Goal: Information Seeking & Learning: Find specific fact

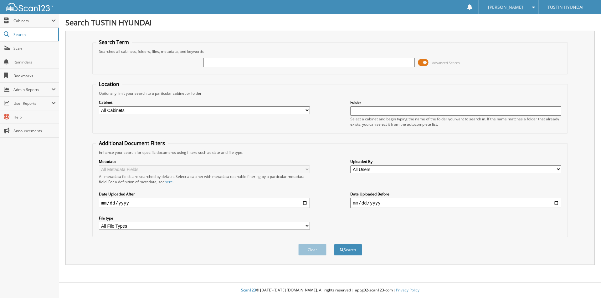
drag, startPoint x: 308, startPoint y: 65, endPoint x: 317, endPoint y: 67, distance: 8.7
click at [308, 65] on input "text" at bounding box center [308, 62] width 211 height 9
type input "209159"
click at [334, 244] on button "Search" at bounding box center [348, 250] width 28 height 12
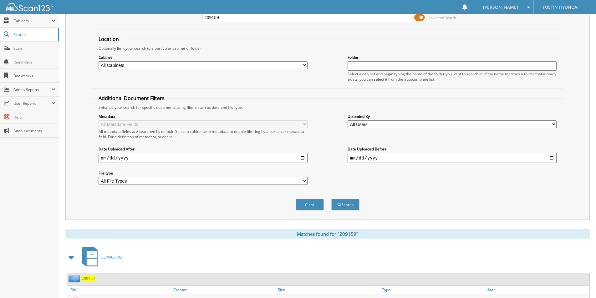
scroll to position [90, 0]
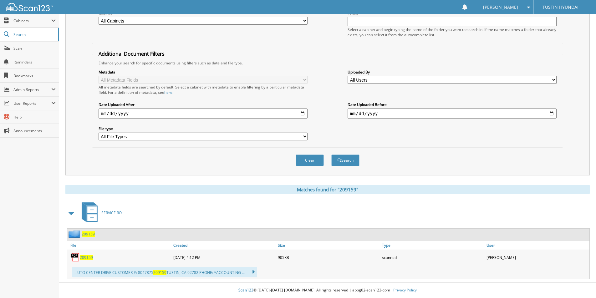
click at [80, 259] on span "209159" at bounding box center [86, 257] width 13 height 5
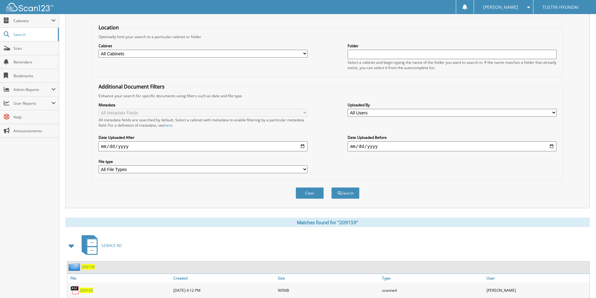
scroll to position [0, 0]
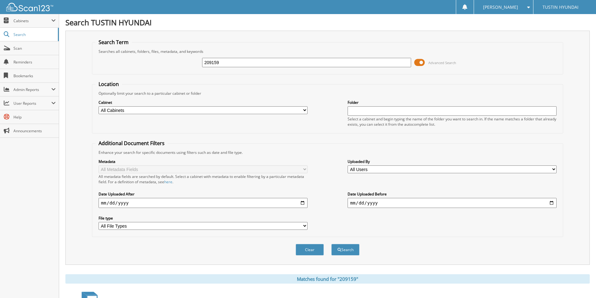
click at [228, 65] on input "209159" at bounding box center [306, 62] width 209 height 9
type input "209926"
click at [331, 244] on button "Search" at bounding box center [345, 250] width 28 height 12
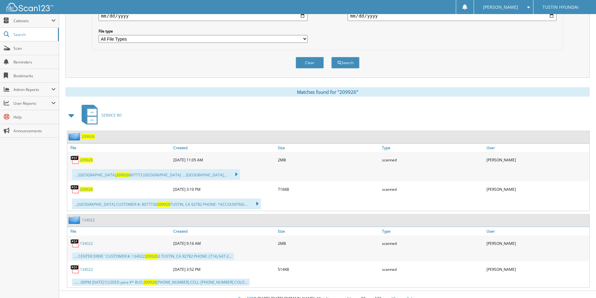
scroll to position [188, 0]
click at [88, 187] on span "209926" at bounding box center [86, 188] width 13 height 5
